Goal: Information Seeking & Learning: Learn about a topic

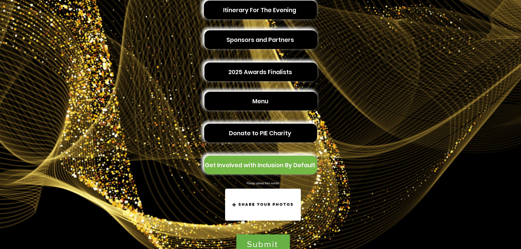
scroll to position [172, 0]
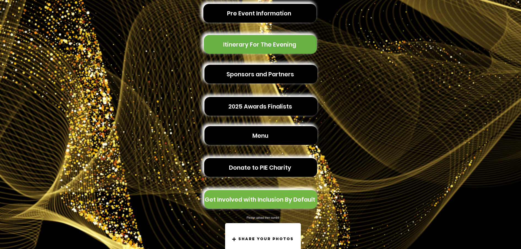
click at [274, 43] on span "Itinerary For The Evening" at bounding box center [259, 44] width 73 height 9
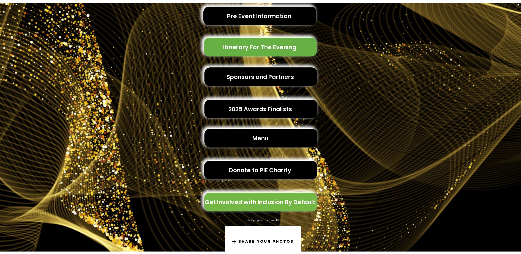
scroll to position [0, 0]
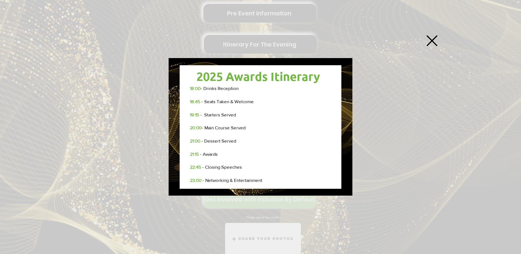
click at [435, 37] on icon "Back to site" at bounding box center [432, 40] width 11 height 11
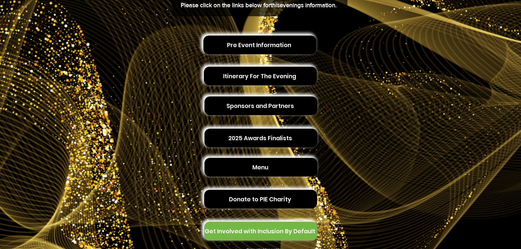
scroll to position [103, 0]
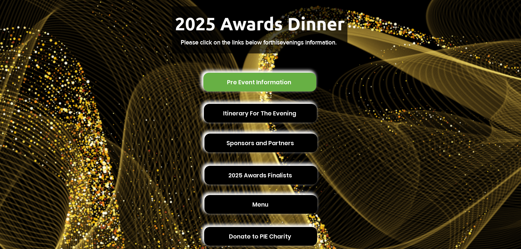
click at [252, 80] on span "Pre Event Information" at bounding box center [259, 82] width 64 height 9
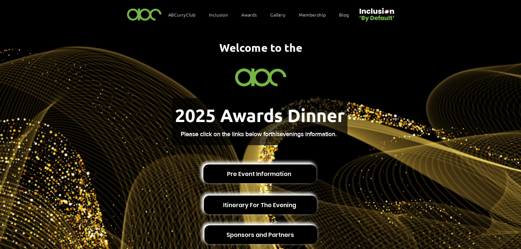
scroll to position [0, 0]
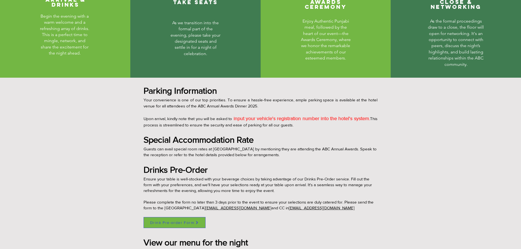
scroll to position [413, 0]
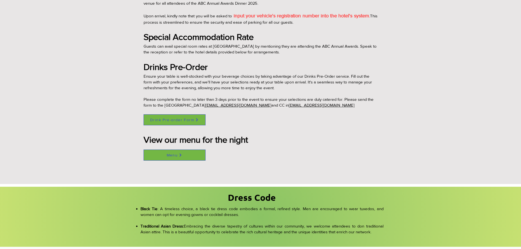
click at [188, 155] on span "Menu" at bounding box center [174, 155] width 61 height 10
